Goal: Register for event/course

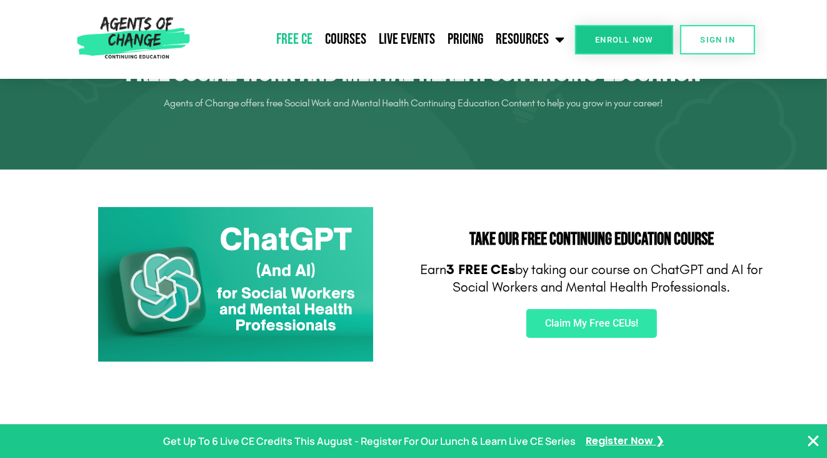
scroll to position [98, 0]
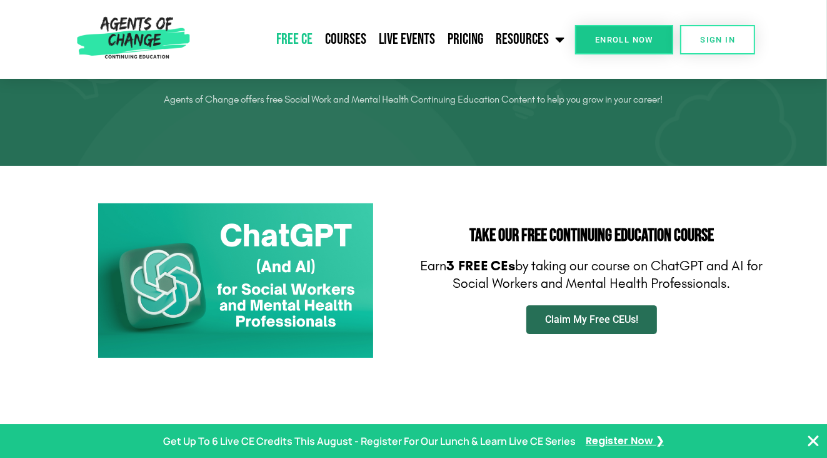
click at [608, 327] on link "Claim My Free CEUs!" at bounding box center [592, 319] width 131 height 29
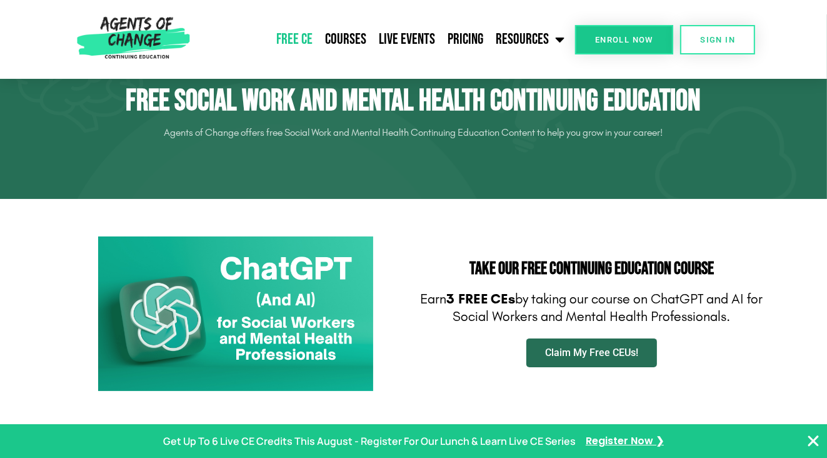
scroll to position [0, 0]
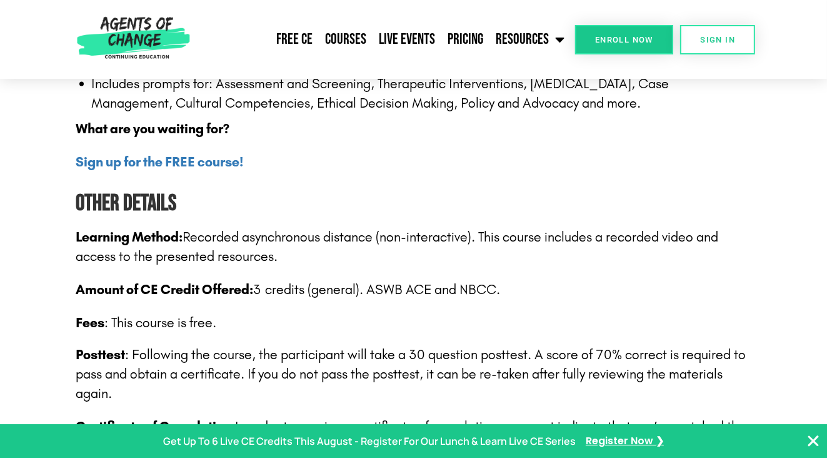
scroll to position [1738, 0]
click at [139, 164] on b "Sign up for the FREE course!" at bounding box center [160, 162] width 168 height 16
